Goal: Complete application form: Complete application form

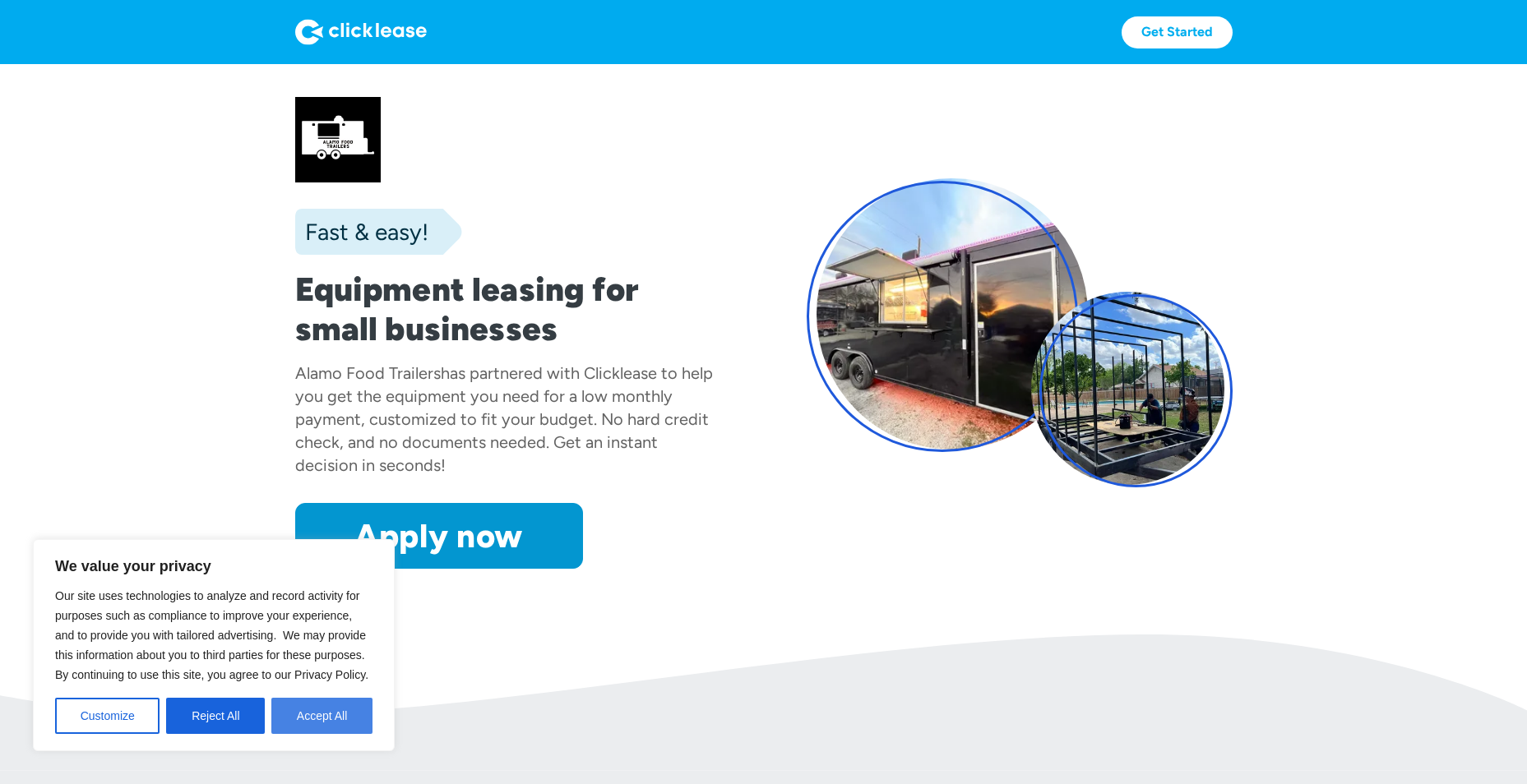
click at [299, 720] on button "Accept All" at bounding box center [321, 715] width 101 height 36
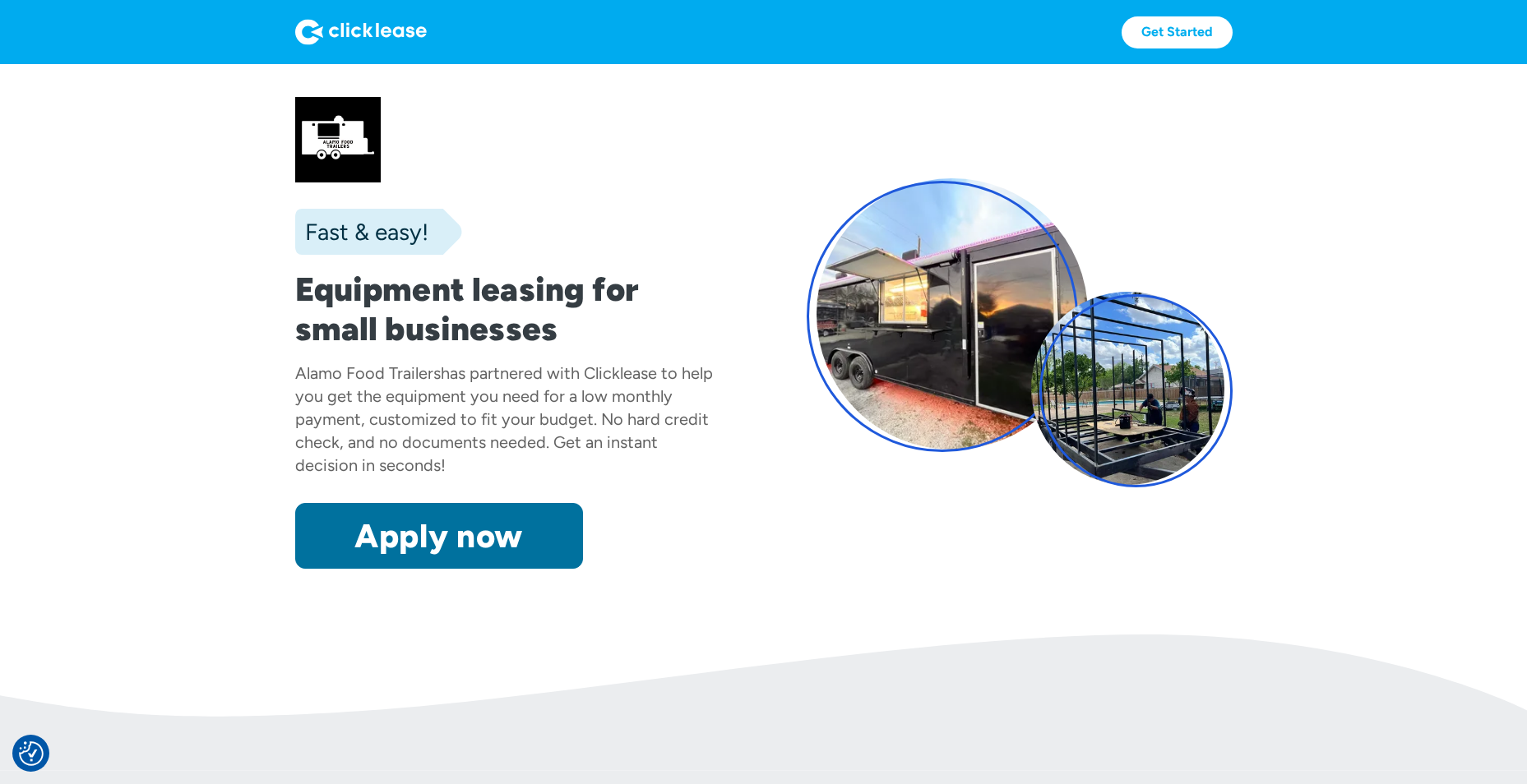
click at [416, 539] on link "Apply now" at bounding box center [438, 537] width 287 height 66
